Goal: Complete application form: Complete application form

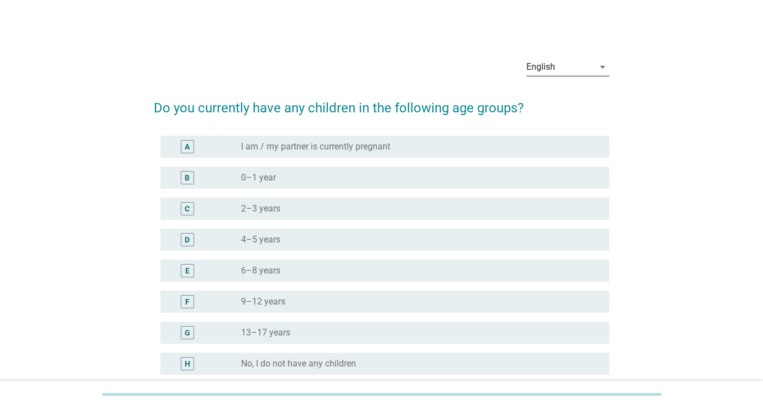
click at [588, 69] on div "English" at bounding box center [560, 67] width 67 height 18
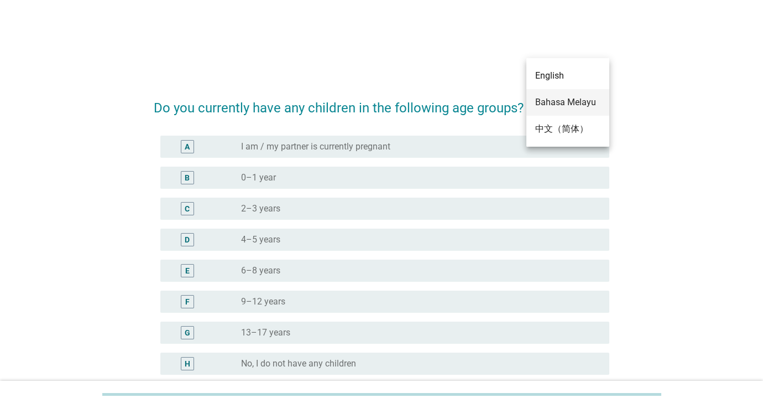
click at [565, 102] on div "Bahasa Melayu" at bounding box center [567, 102] width 65 height 13
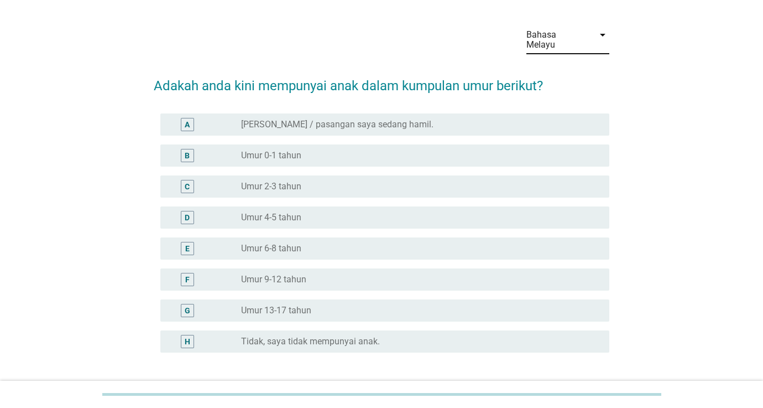
scroll to position [30, 0]
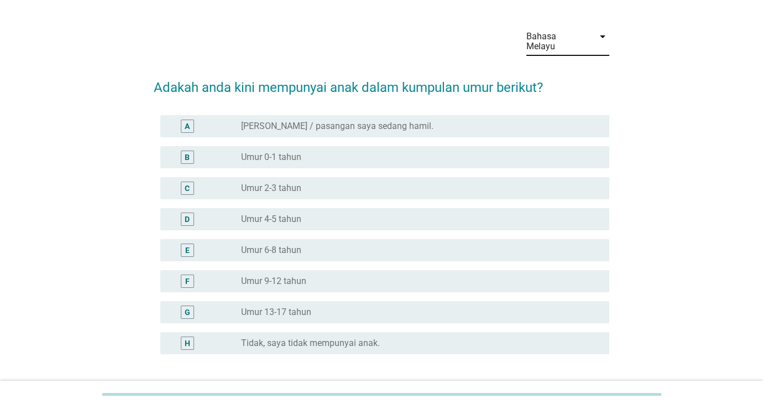
click at [582, 40] on div "Bahasa Melayu" at bounding box center [557, 42] width 61 height 20
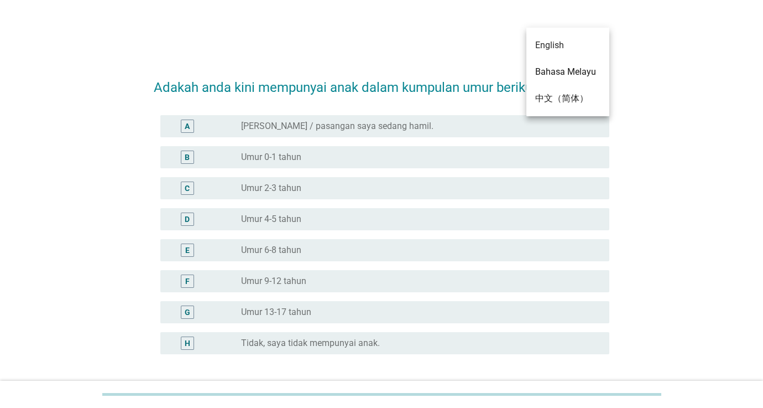
click at [425, 66] on h2 "Adakah anda kini mempunyai anak dalam kumpulan umur berikut?" at bounding box center [382, 81] width 456 height 31
click at [300, 122] on div "radio_button_unchecked Saya / pasangan saya sedang hamil." at bounding box center [421, 125] width 360 height 13
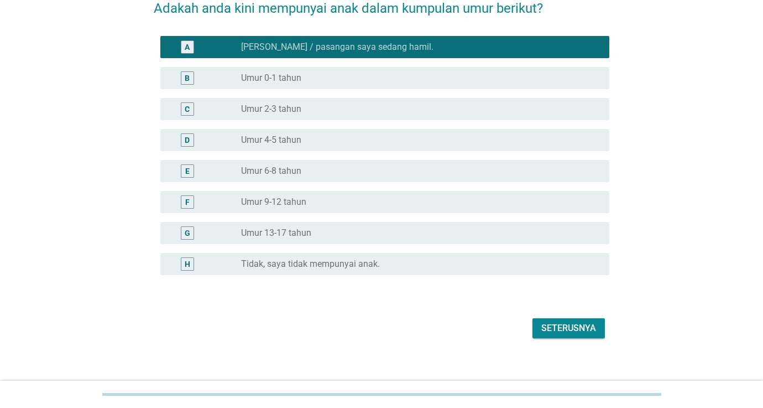
scroll to position [109, 0]
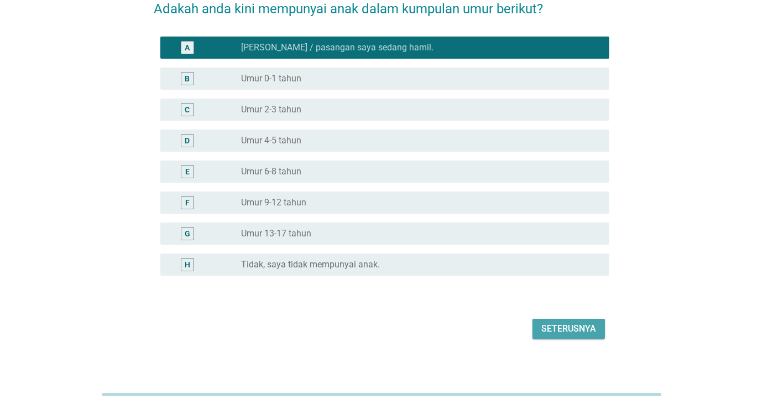
click at [563, 322] on div "Seterusnya" at bounding box center [569, 328] width 55 height 13
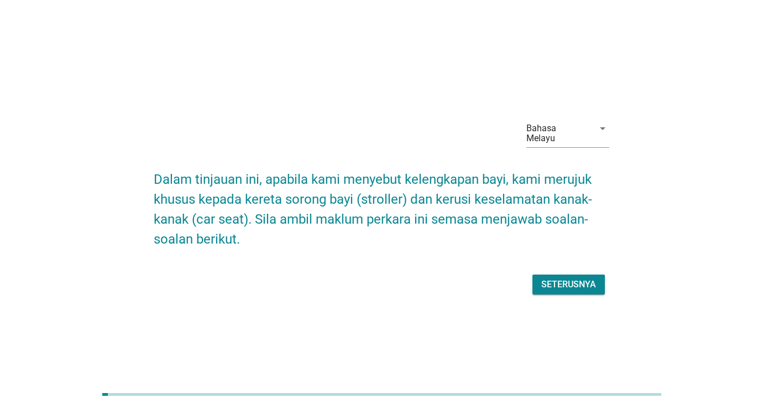
click at [550, 284] on div "Seterusnya" at bounding box center [569, 284] width 55 height 13
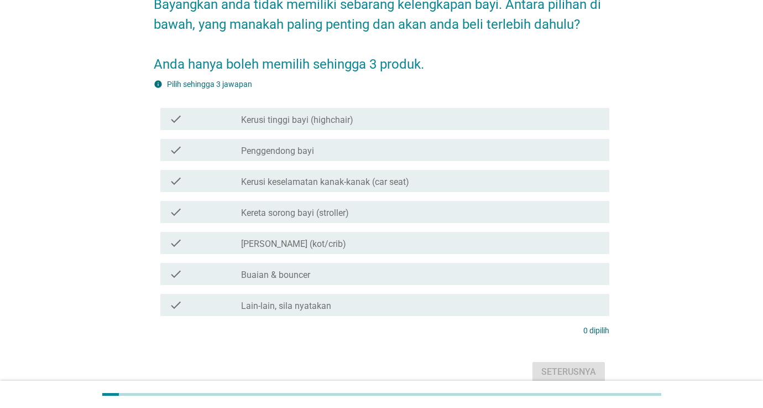
scroll to position [113, 0]
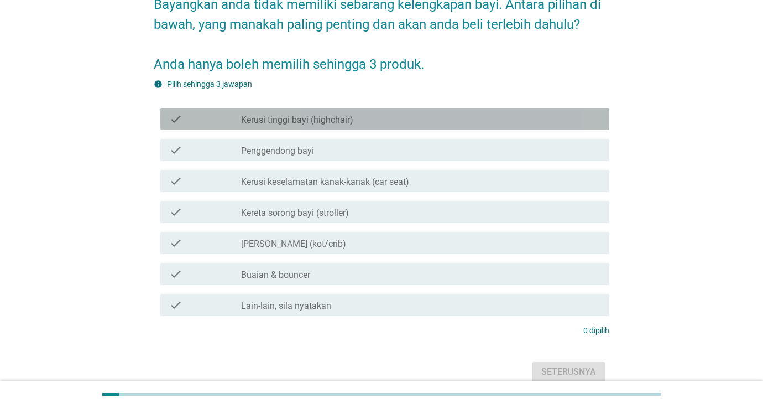
click at [469, 112] on div "check_box_outline_blank Kerusi tinggi bayi (highchair)" at bounding box center [421, 118] width 360 height 13
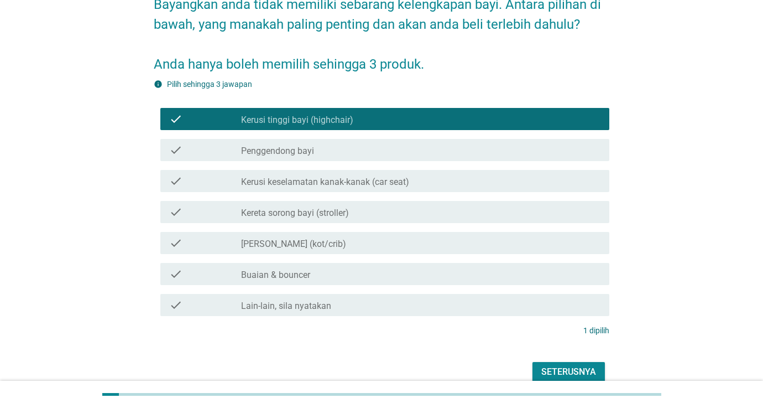
click at [455, 143] on div "check_box_outline_blank Penggendong bayi" at bounding box center [421, 149] width 360 height 13
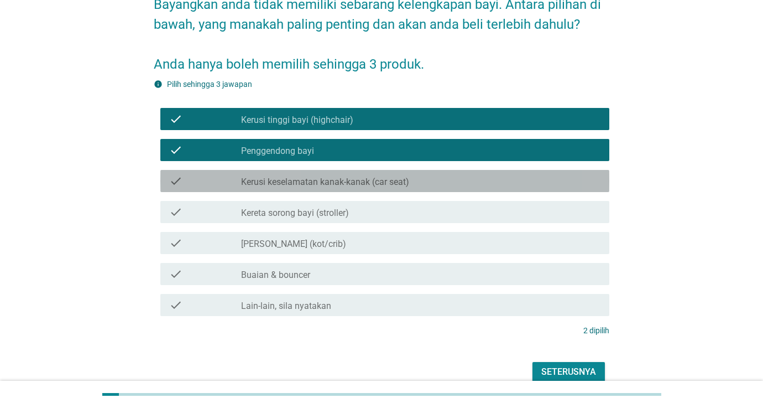
click at [443, 170] on div "check check_box_outline_blank Kerusi keselamatan kanak-kanak (car seat)" at bounding box center [384, 181] width 449 height 22
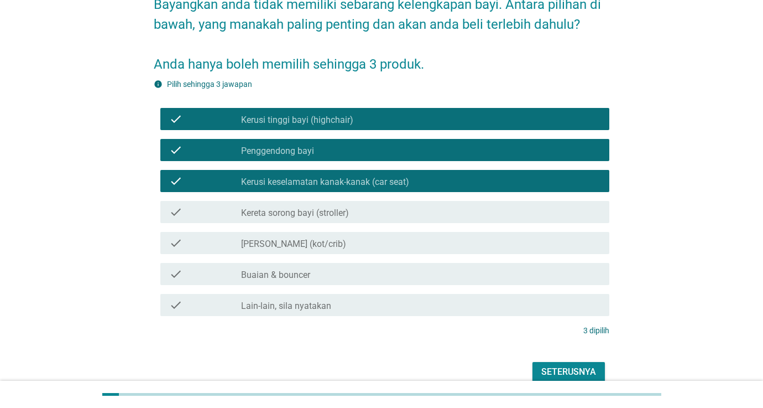
click at [571, 365] on div "Seterusnya" at bounding box center [569, 371] width 55 height 13
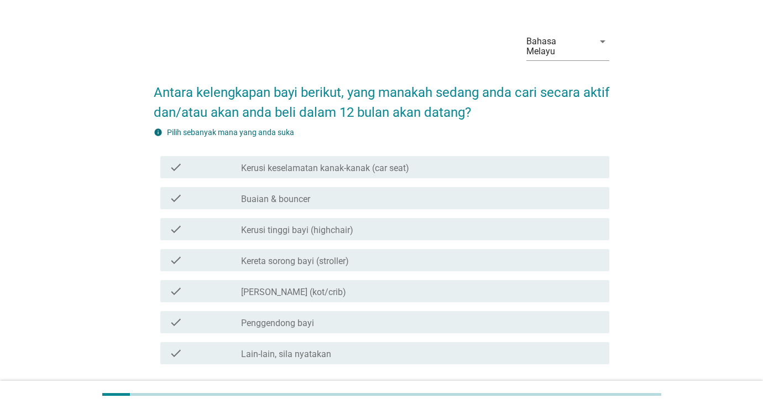
scroll to position [33, 0]
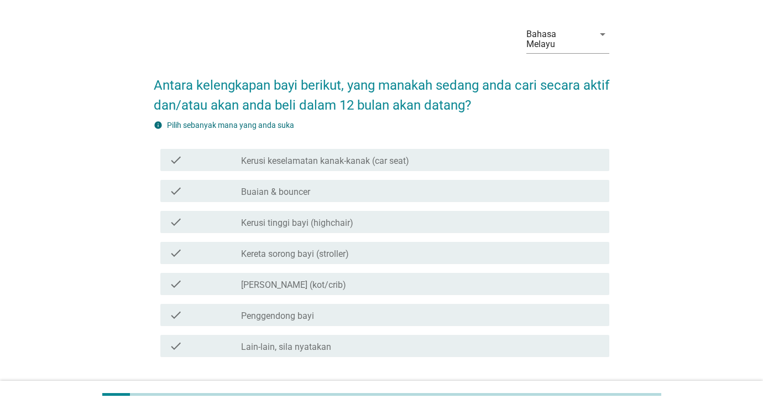
click at [455, 304] on div "check check_box_outline_blank Penggendong bayi" at bounding box center [384, 315] width 449 height 22
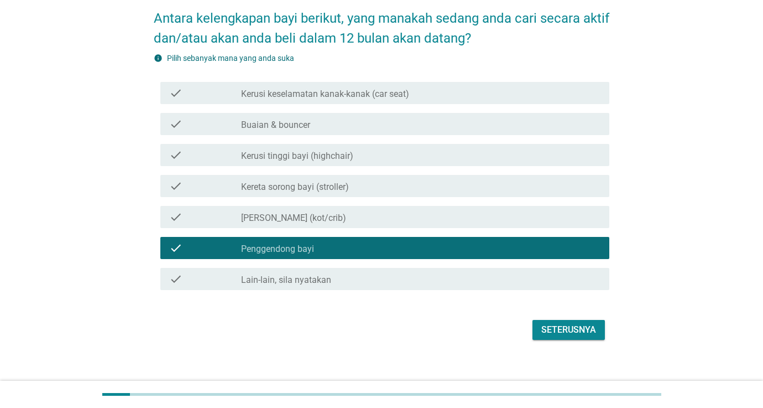
scroll to position [101, 0]
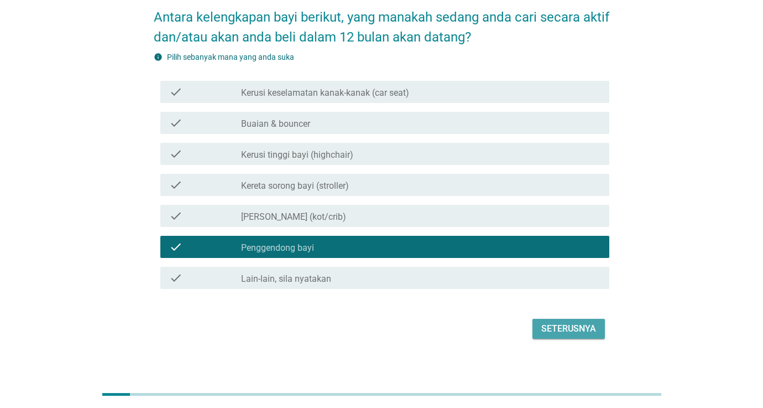
click at [540, 323] on button "Seterusnya" at bounding box center [569, 329] width 72 height 20
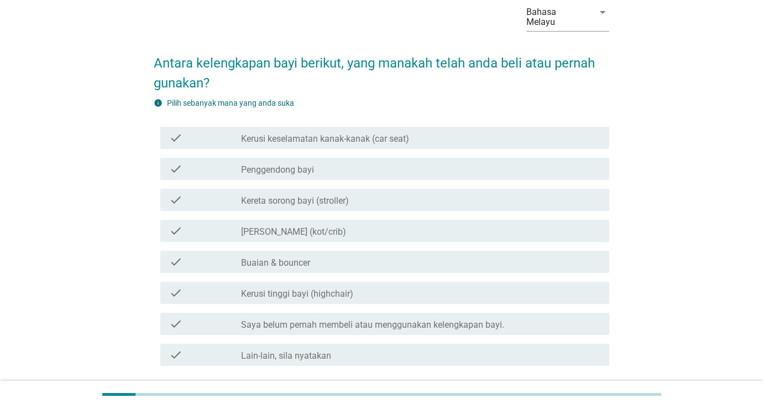
scroll to position [56, 0]
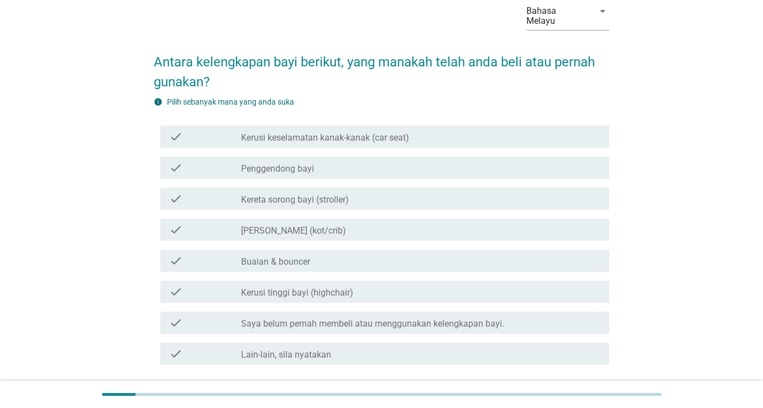
click at [390, 254] on div "check_box_outline_blank Buaian & bouncer" at bounding box center [421, 260] width 360 height 13
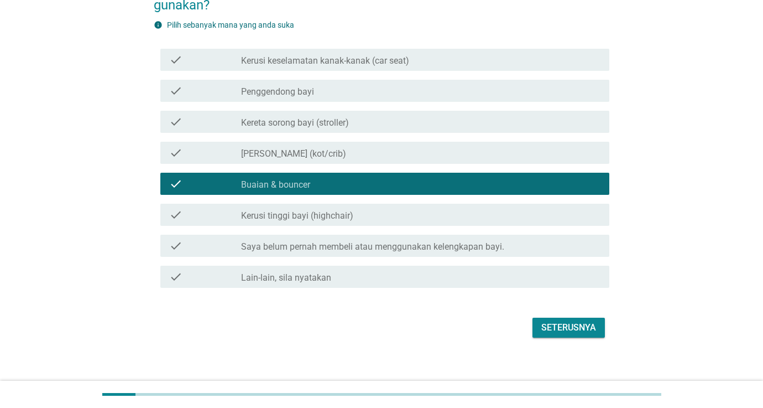
scroll to position [132, 0]
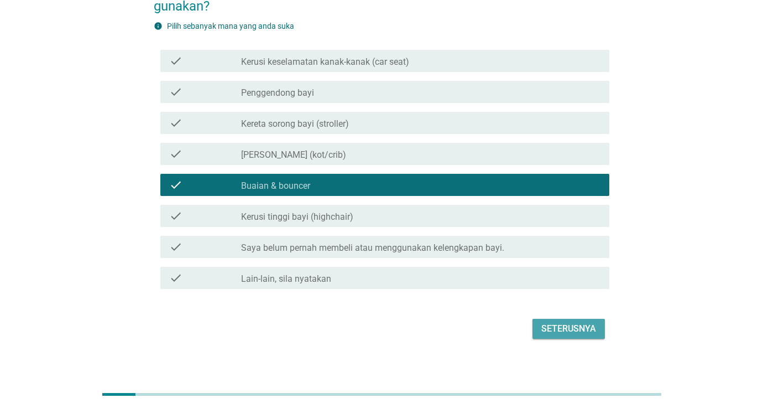
click at [563, 322] on div "Seterusnya" at bounding box center [569, 328] width 55 height 13
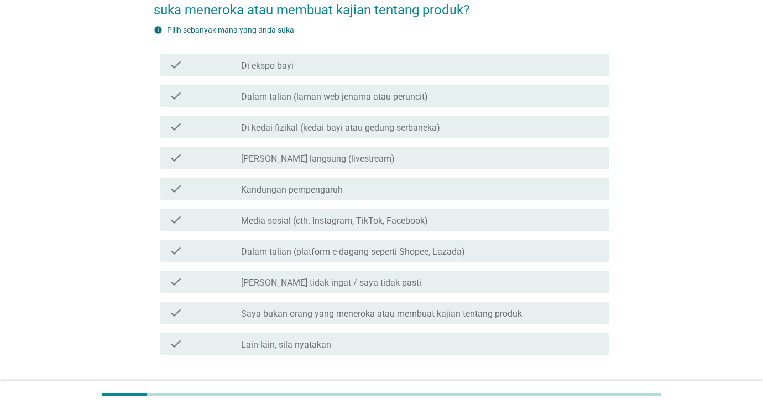
scroll to position [128, 0]
click at [429, 246] on label "Dalam talian (platform e-dagang seperti Shopee, Lazada)" at bounding box center [353, 251] width 224 height 11
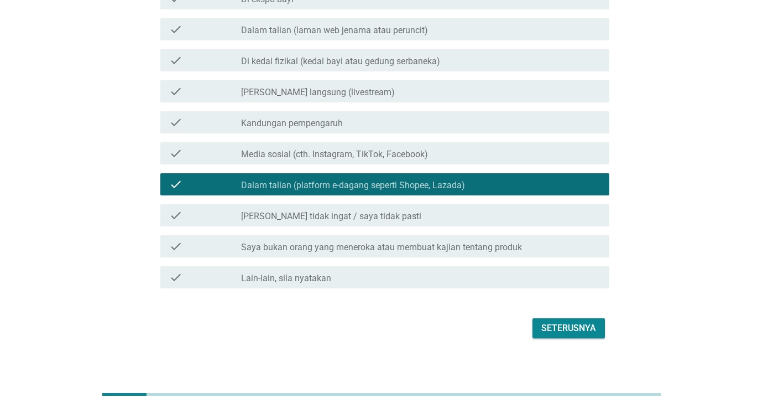
scroll to position [194, 0]
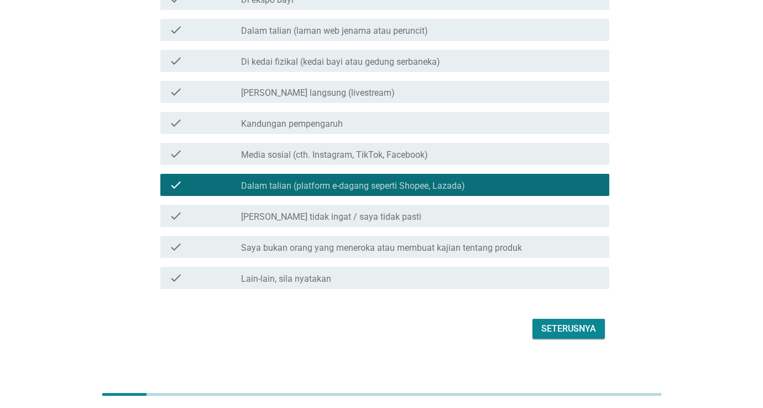
click at [571, 322] on div "Seterusnya" at bounding box center [569, 328] width 55 height 13
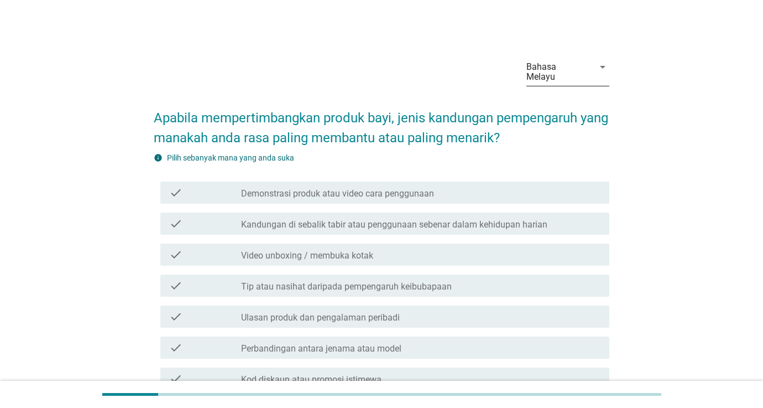
scroll to position [0, 0]
click at [576, 68] on div "Bahasa Melayu" at bounding box center [557, 72] width 61 height 20
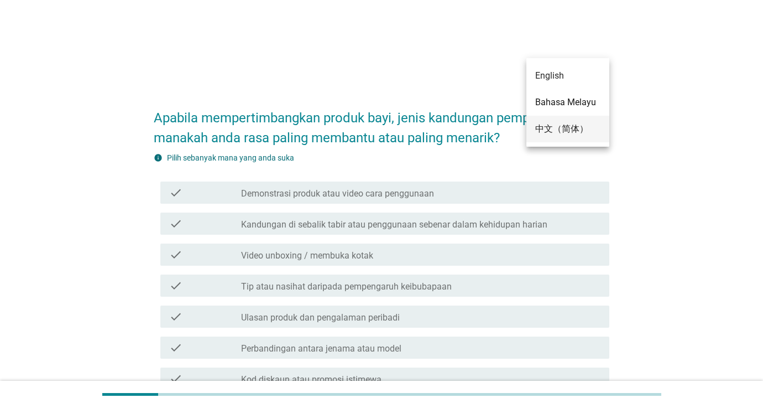
click at [565, 127] on div "中文（简体）" at bounding box center [567, 128] width 65 height 13
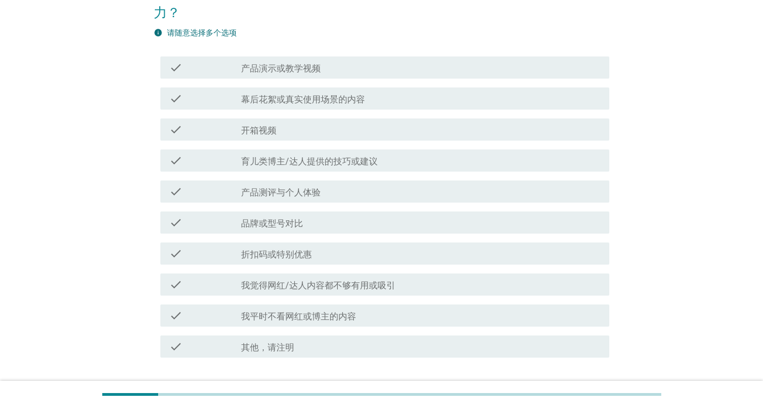
scroll to position [115, 0]
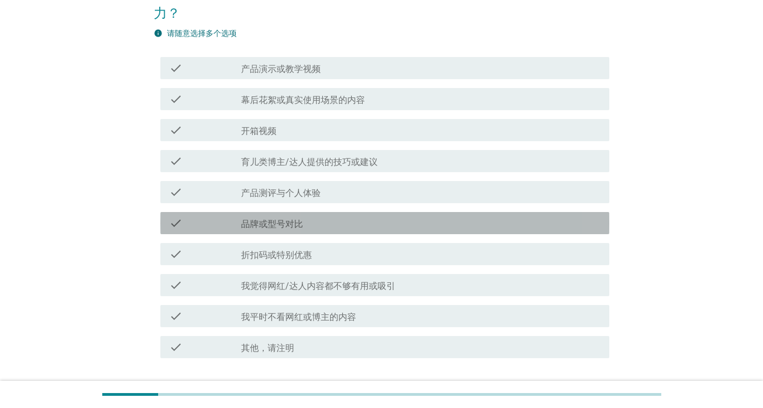
click at [364, 222] on div "check_box_outline_blank 品牌或型号对比" at bounding box center [421, 222] width 360 height 13
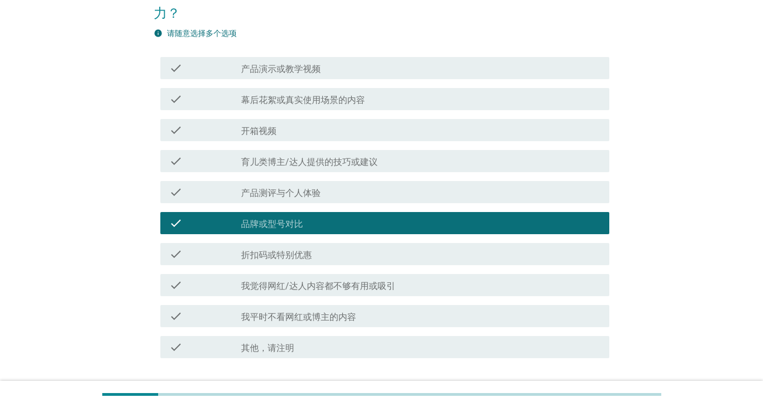
scroll to position [164, 0]
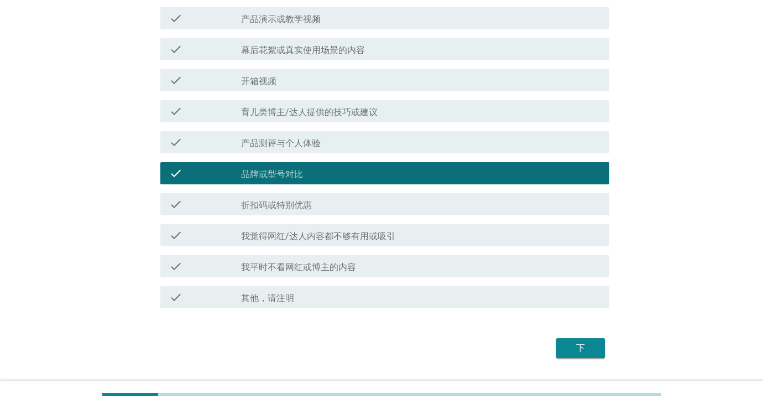
click at [361, 241] on label "我觉得网红/达人内容都不够有用或吸引" at bounding box center [318, 236] width 154 height 11
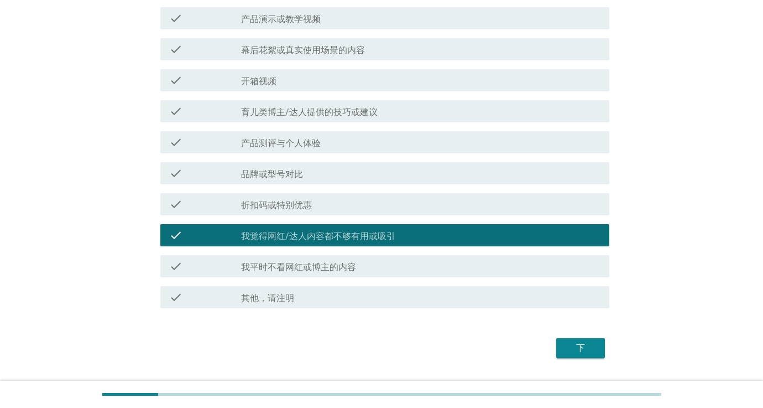
click at [581, 346] on div "下" at bounding box center [580, 347] width 31 height 13
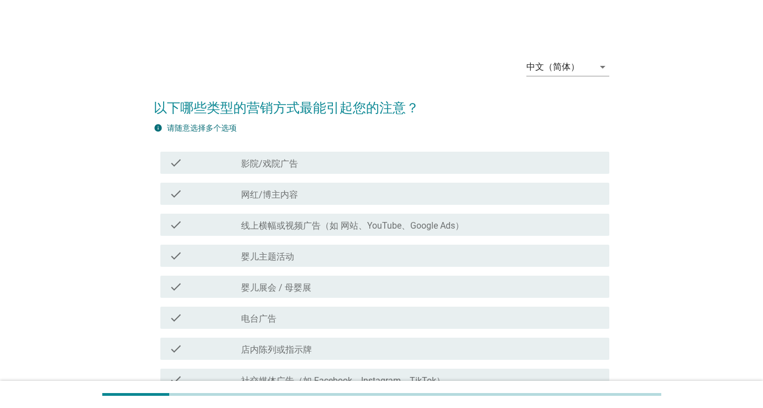
click at [457, 229] on label "线上横幅或视频广告（如 网站、YouTube、Google Ads）" at bounding box center [352, 225] width 223 height 11
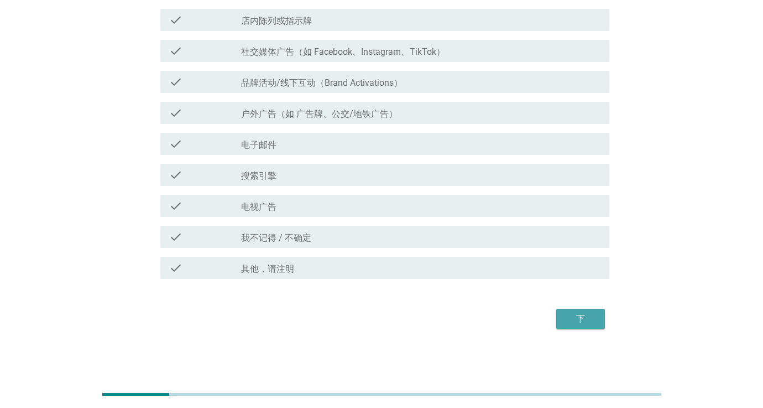
scroll to position [329, 0]
click at [588, 316] on div "下" at bounding box center [580, 318] width 31 height 13
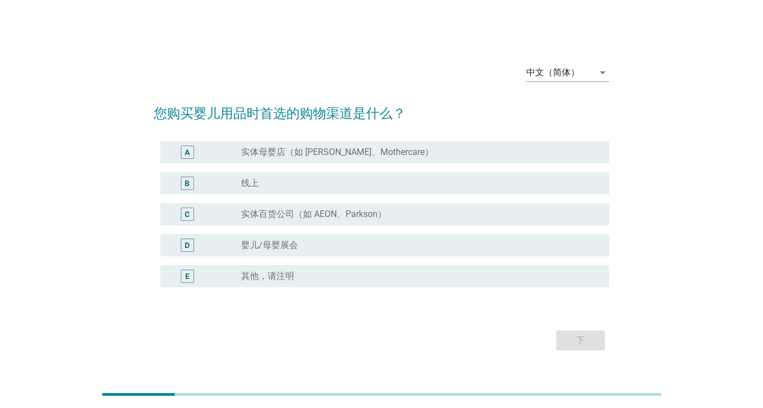
scroll to position [0, 0]
click at [569, 75] on div "中文（简体）" at bounding box center [553, 72] width 53 height 10
click at [558, 85] on div "English" at bounding box center [567, 81] width 65 height 13
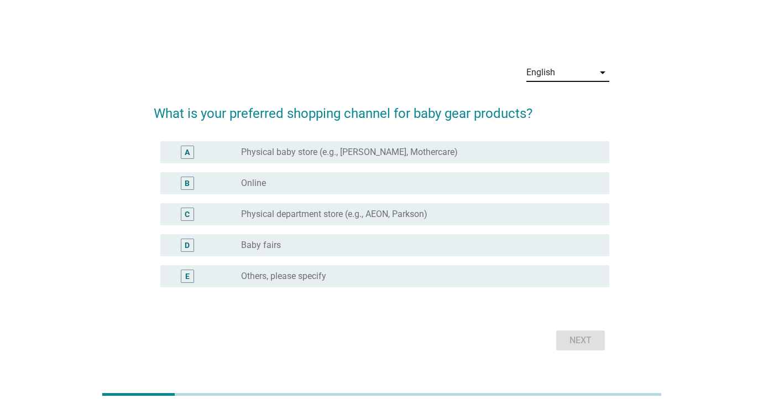
click at [549, 60] on div "English arrow_drop_down" at bounding box center [568, 74] width 83 height 35
click at [548, 70] on div "English" at bounding box center [541, 72] width 29 height 10
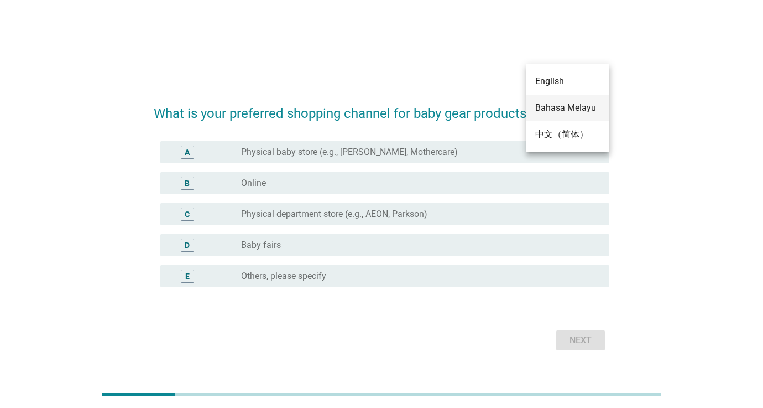
click at [550, 108] on div "Bahasa Melayu" at bounding box center [567, 107] width 65 height 13
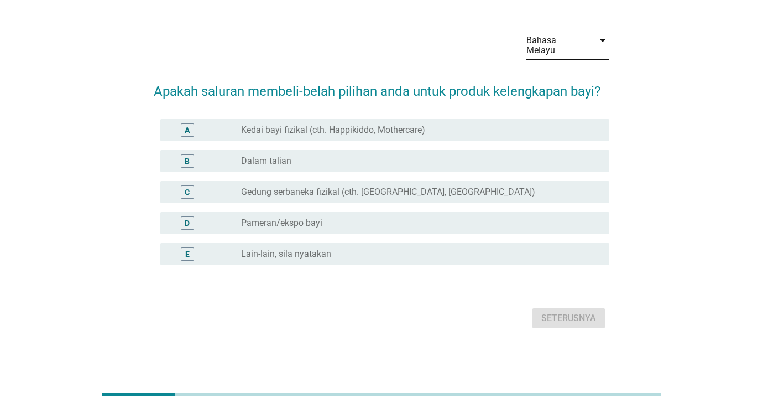
scroll to position [27, 0]
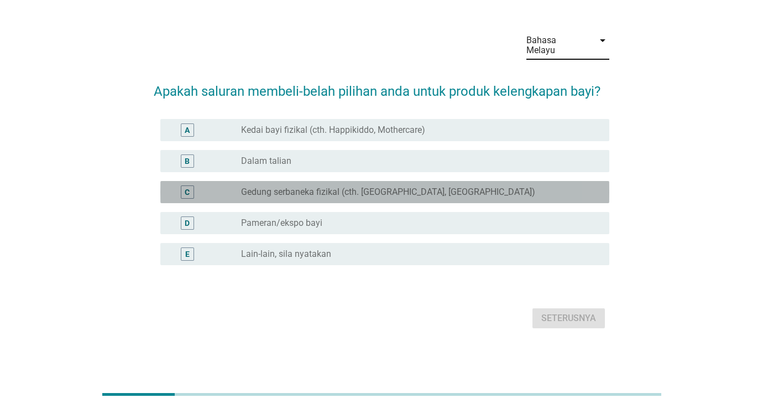
click at [434, 188] on div "radio_button_unchecked Gedung serbaneka fizikal (cth. [GEOGRAPHIC_DATA], [GEOGR…" at bounding box center [416, 191] width 351 height 11
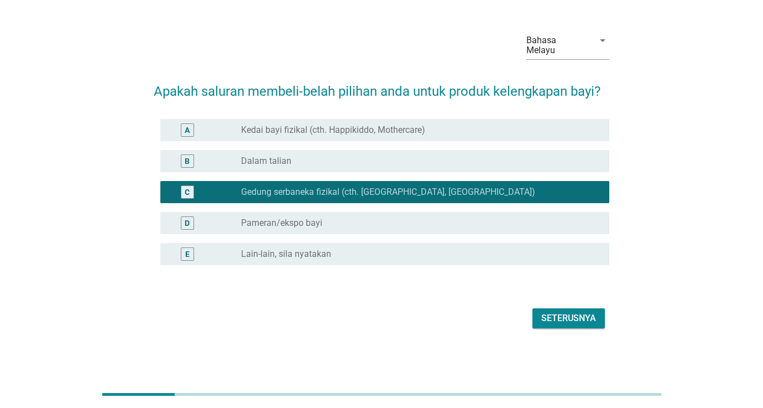
click at [547, 312] on div "Seterusnya" at bounding box center [569, 317] width 55 height 13
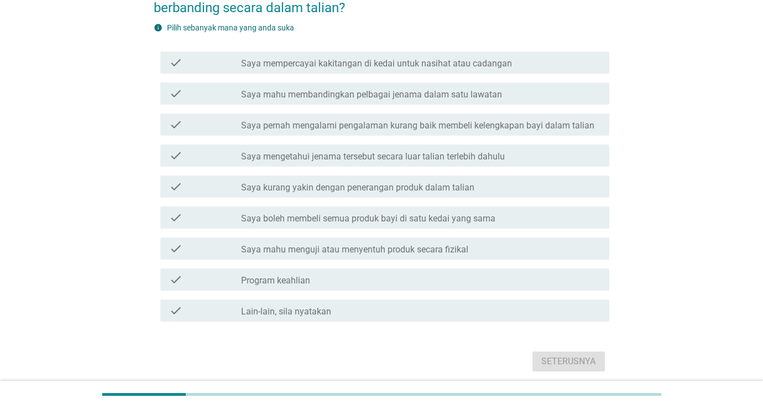
scroll to position [0, 0]
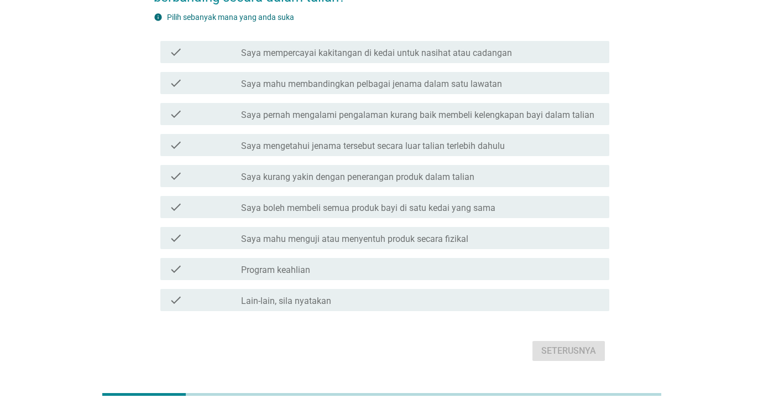
click at [433, 262] on div "check_box_outline_blank Program keahlian" at bounding box center [421, 268] width 360 height 13
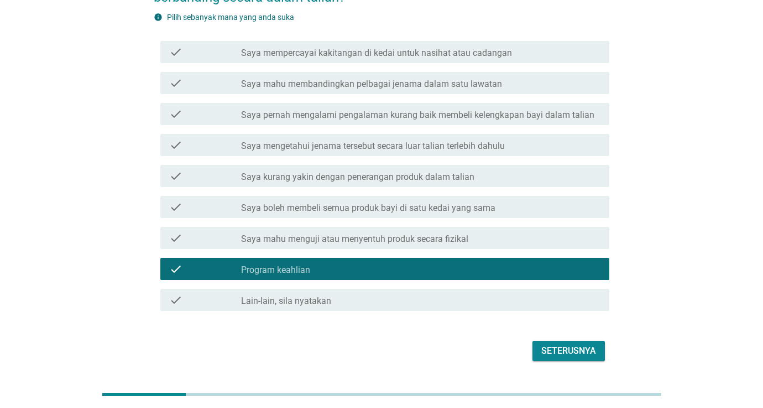
click at [547, 344] on div "Seterusnya" at bounding box center [569, 350] width 55 height 13
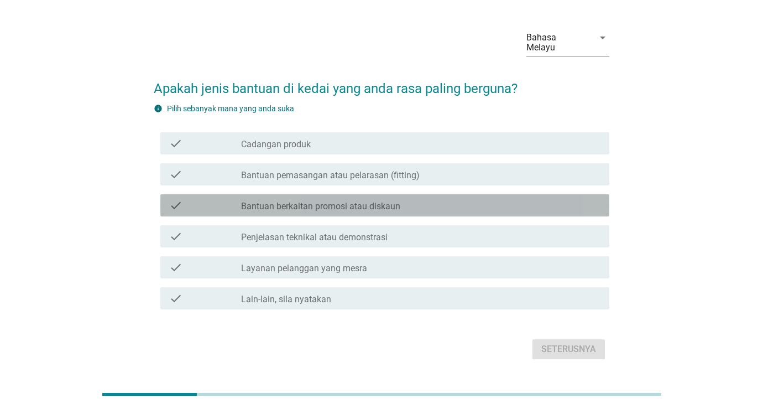
click at [459, 194] on div "check check_box_outline_blank Bantuan berkaitan promosi atau diskaun" at bounding box center [384, 205] width 449 height 22
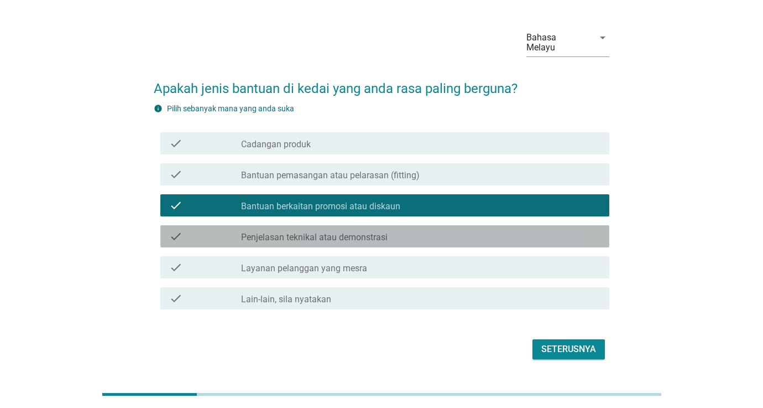
click at [462, 225] on div "check check_box_outline_blank Penjelasan teknikal atau demonstrasi" at bounding box center [384, 236] width 449 height 22
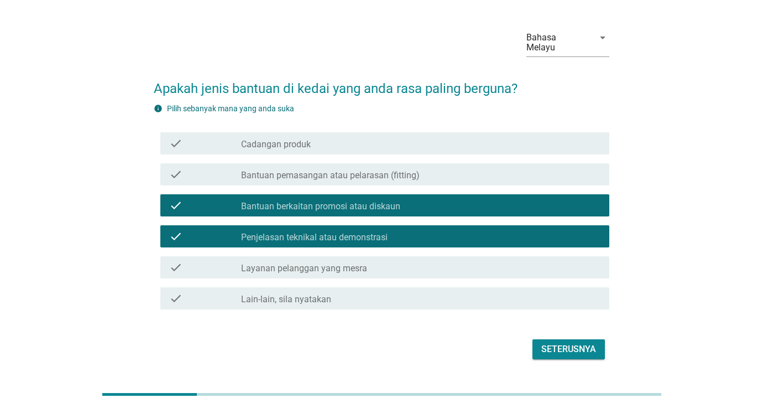
click at [558, 339] on button "Seterusnya" at bounding box center [569, 349] width 72 height 20
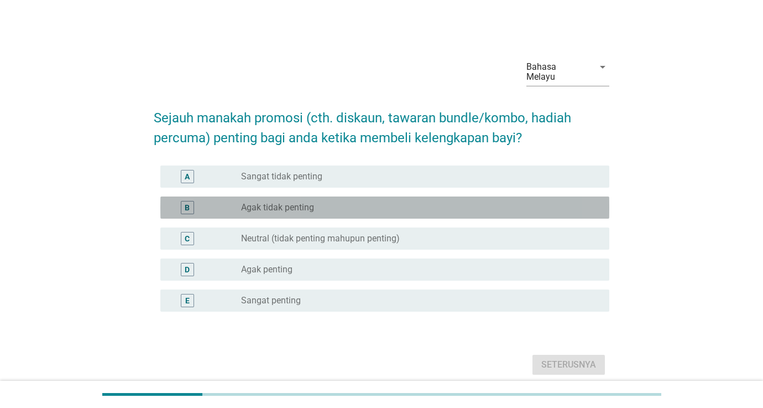
click at [528, 202] on div "radio_button_unchecked Agak tidak penting" at bounding box center [416, 207] width 351 height 11
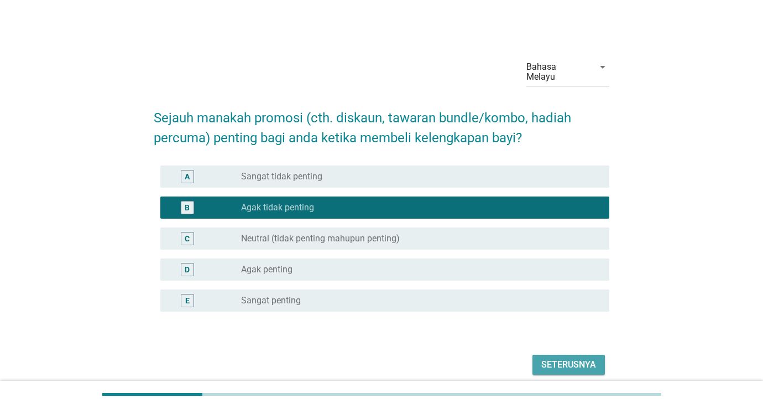
click at [573, 358] on div "Seterusnya" at bounding box center [569, 364] width 55 height 13
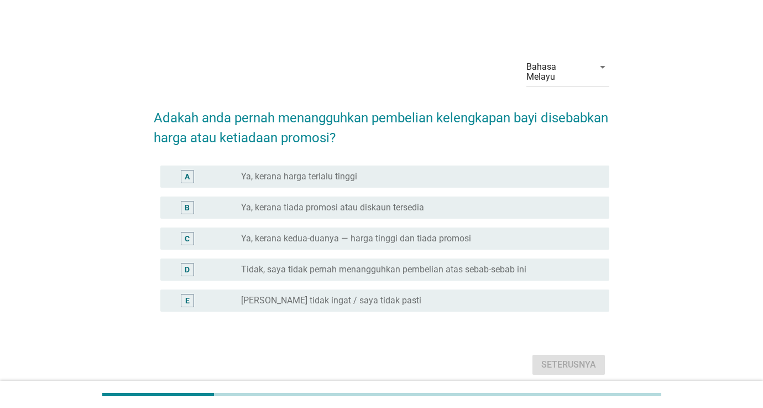
click at [519, 233] on div "radio_button_unchecked Ya, kerana kedua-duanya — harga tinggi [PERSON_NAME] tia…" at bounding box center [416, 238] width 351 height 11
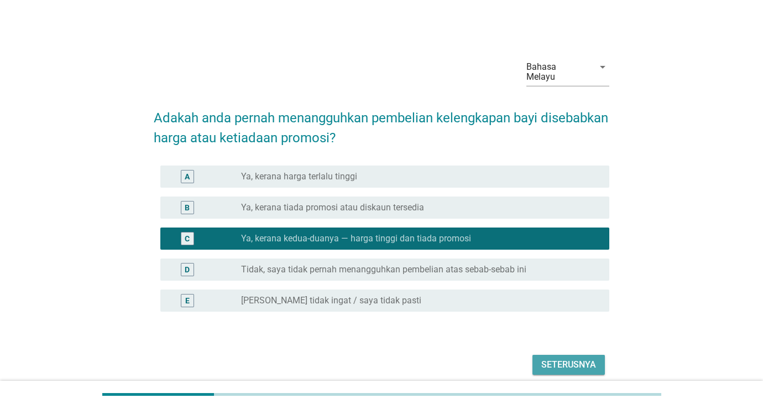
click at [568, 358] on div "Seterusnya" at bounding box center [569, 364] width 55 height 13
